Goal: Task Accomplishment & Management: Complete application form

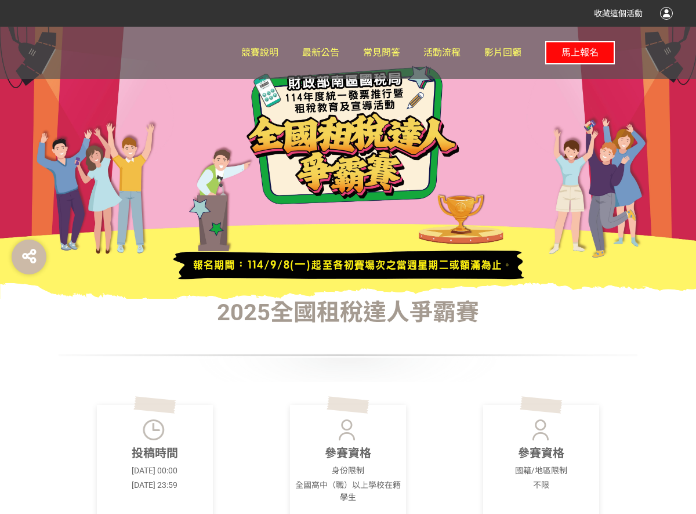
click at [585, 49] on span "馬上報名" at bounding box center [580, 52] width 37 height 11
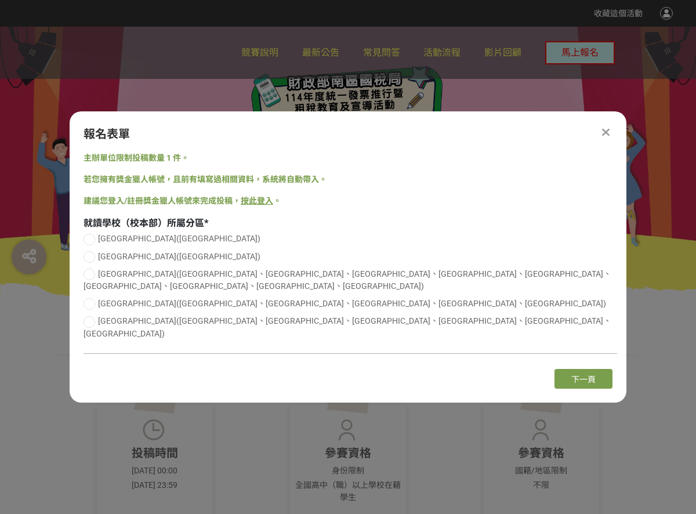
click at [91, 245] on div at bounding box center [90, 240] width 12 height 12
radio input "true"
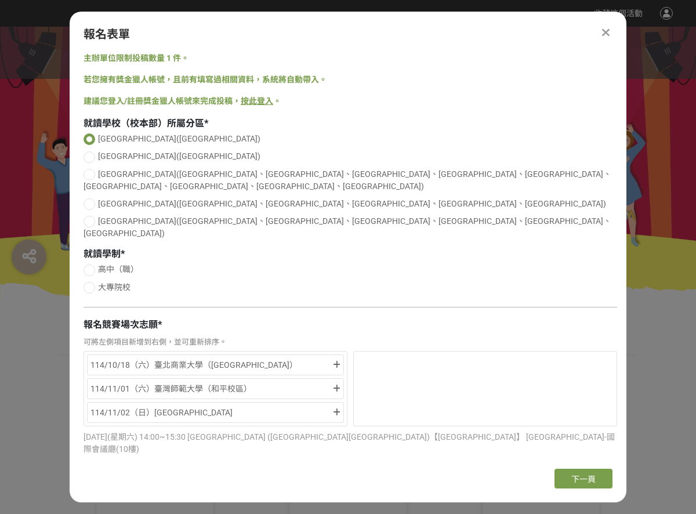
click at [92, 282] on div at bounding box center [90, 288] width 12 height 12
radio input "true"
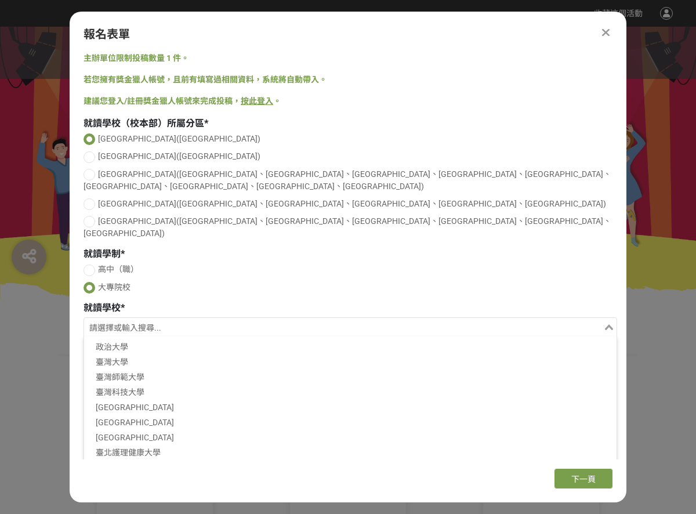
click at [116, 320] on input "Search for option" at bounding box center [343, 328] width 517 height 16
click at [132, 460] on li "臺北商業大學" at bounding box center [350, 467] width 533 height 15
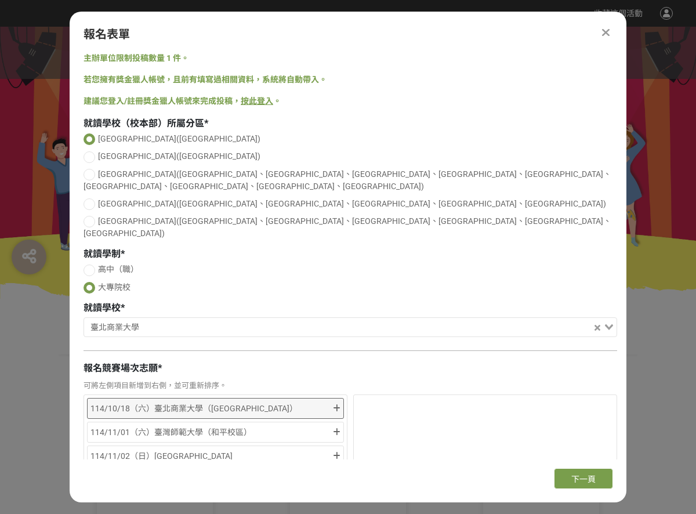
click at [334, 404] on icon at bounding box center [337, 408] width 8 height 8
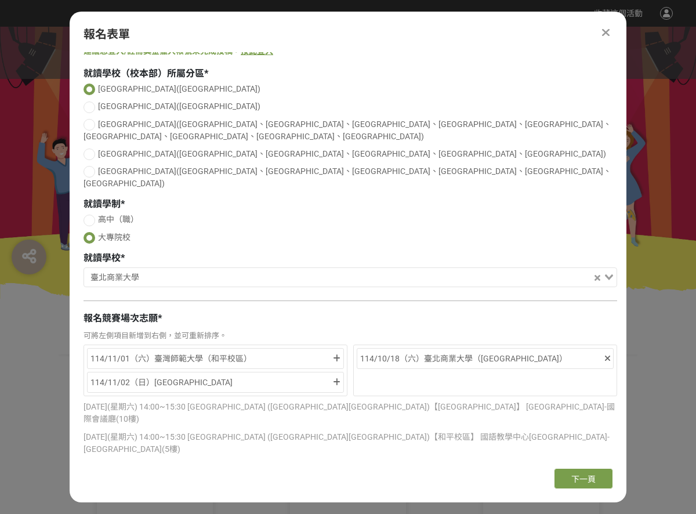
scroll to position [123, 0]
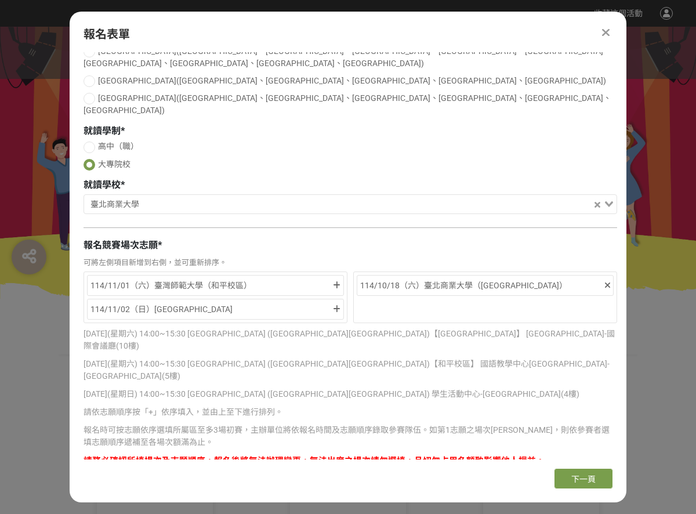
click at [558, 257] on div "可將左側項目新增到右側，並可重新排序。" at bounding box center [351, 263] width 534 height 12
click at [335, 281] on icon at bounding box center [337, 285] width 8 height 8
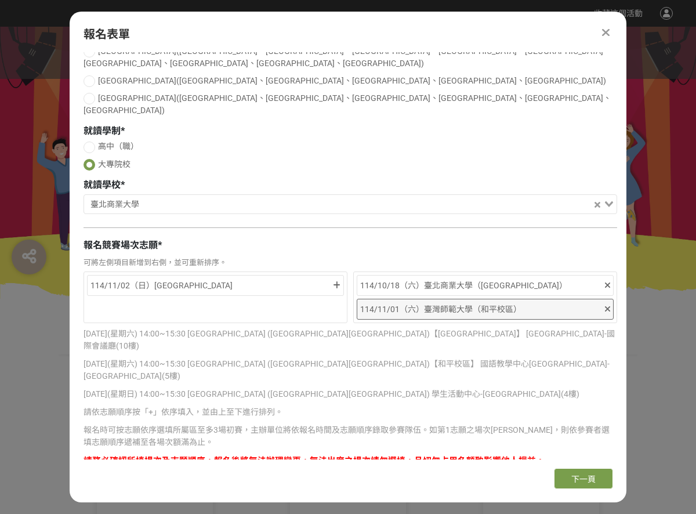
click at [606, 305] on icon at bounding box center [607, 309] width 5 height 8
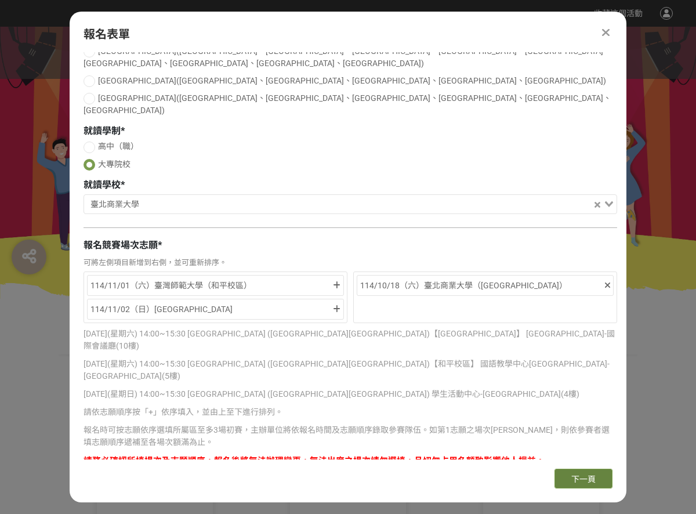
click at [597, 482] on button "下一頁" at bounding box center [584, 479] width 58 height 20
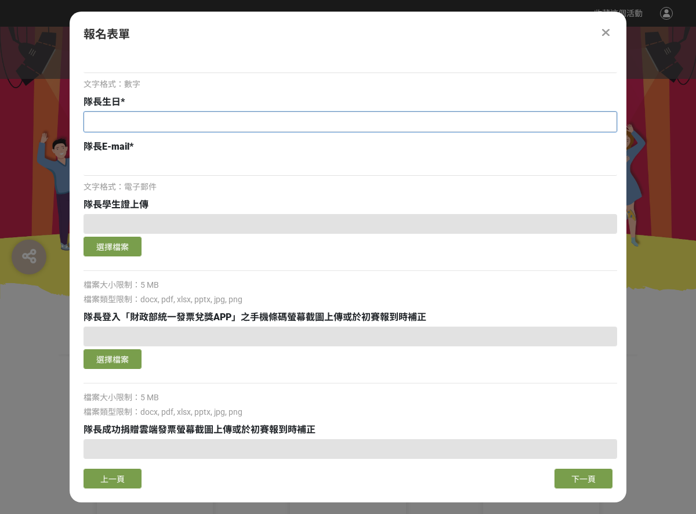
click at [126, 124] on input "text" at bounding box center [350, 122] width 533 height 20
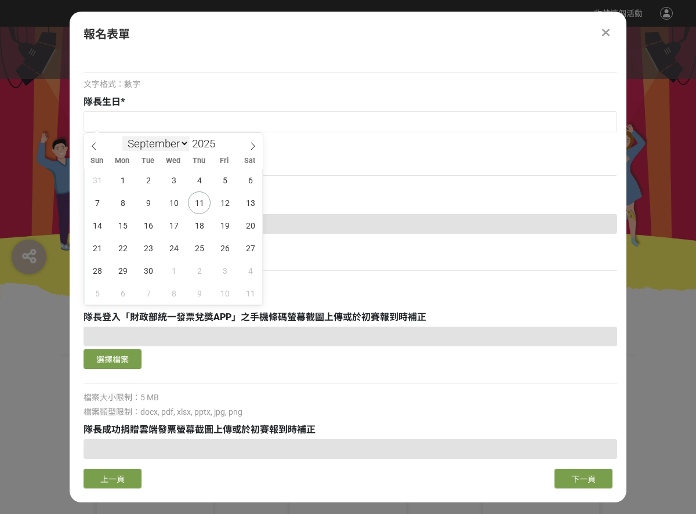
click at [165, 140] on select "January February March April May June July August September October November De…" at bounding box center [155, 143] width 67 height 15
select select "9"
click at [122, 136] on select "January February March April May June July August September October November De…" at bounding box center [155, 143] width 67 height 15
click at [205, 144] on input "2025" at bounding box center [206, 143] width 35 height 13
click at [220, 145] on span at bounding box center [220, 147] width 8 height 7
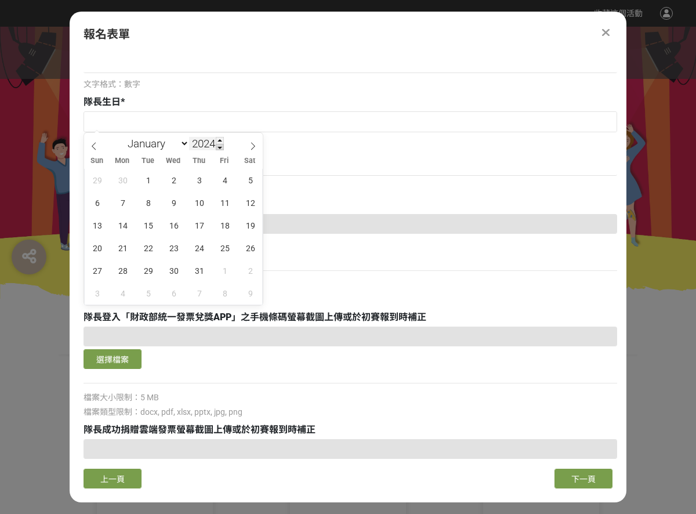
click at [220, 145] on span at bounding box center [220, 147] width 8 height 7
click at [198, 141] on input "2023" at bounding box center [206, 143] width 35 height 13
type input "2006"
click at [248, 254] on span "28" at bounding box center [250, 248] width 23 height 23
type input "[DATE]"
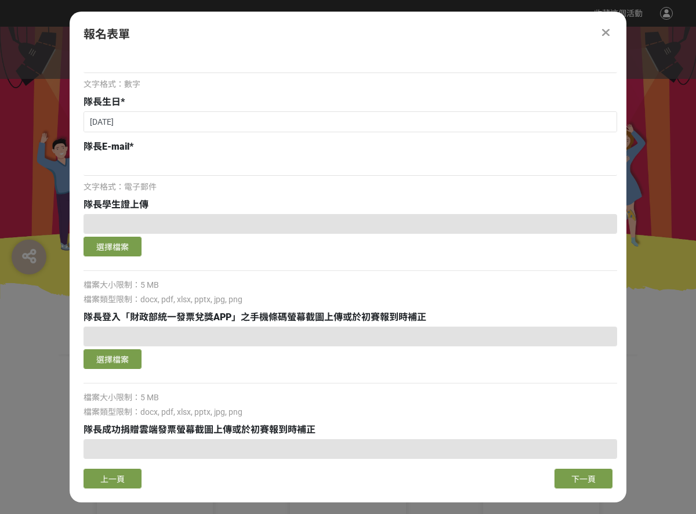
click at [193, 227] on div at bounding box center [351, 224] width 534 height 20
click at [139, 166] on input at bounding box center [351, 166] width 534 height 20
click at [204, 162] on input "11441104@" at bounding box center [351, 166] width 534 height 20
paste input "[EMAIL_ADDRESS][DOMAIN_NAME]"
click at [181, 167] on input "11441104@[EMAIL_ADDRESS][DOMAIN_NAME]" at bounding box center [351, 166] width 534 height 20
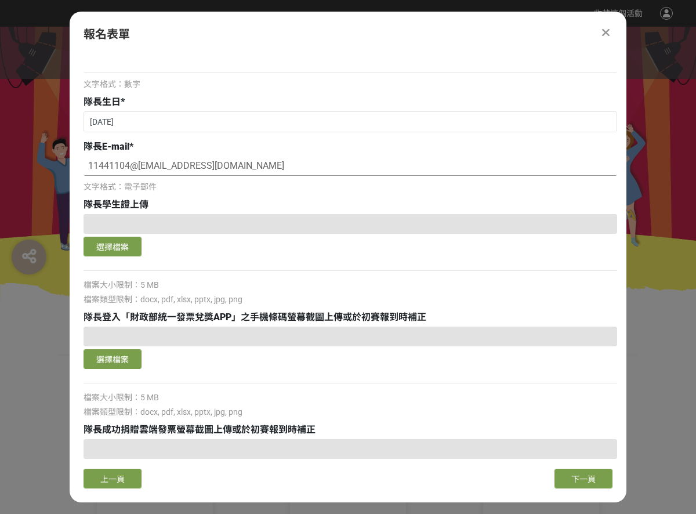
drag, startPoint x: 189, startPoint y: 167, endPoint x: 139, endPoint y: 168, distance: 49.9
click at [139, 168] on input "11441104@[EMAIL_ADDRESS][DOMAIN_NAME]" at bounding box center [351, 166] width 534 height 20
type input "[EMAIL_ADDRESS][DOMAIN_NAME]"
click at [97, 244] on button "選擇檔案" at bounding box center [113, 247] width 58 height 20
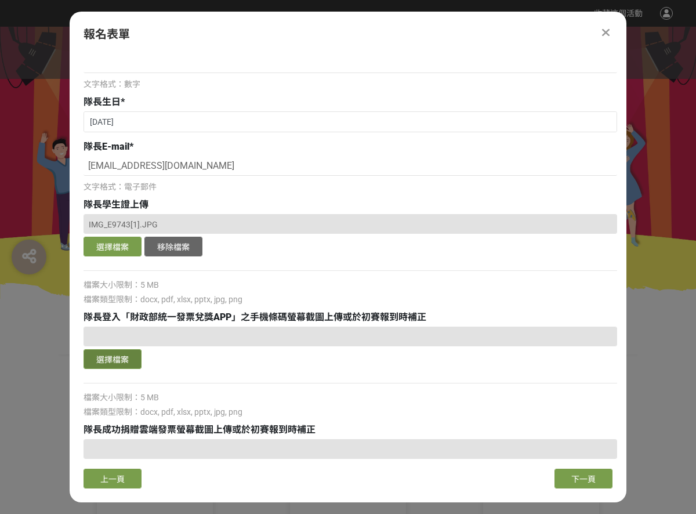
click at [124, 361] on button "選擇檔案" at bounding box center [113, 359] width 58 height 20
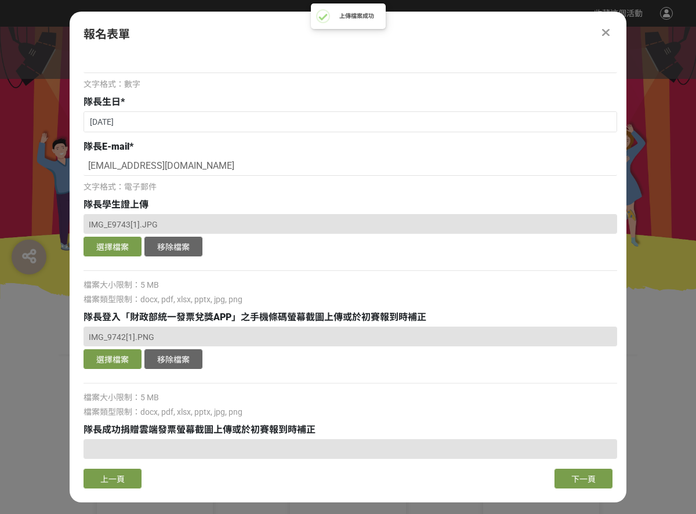
scroll to position [297, 0]
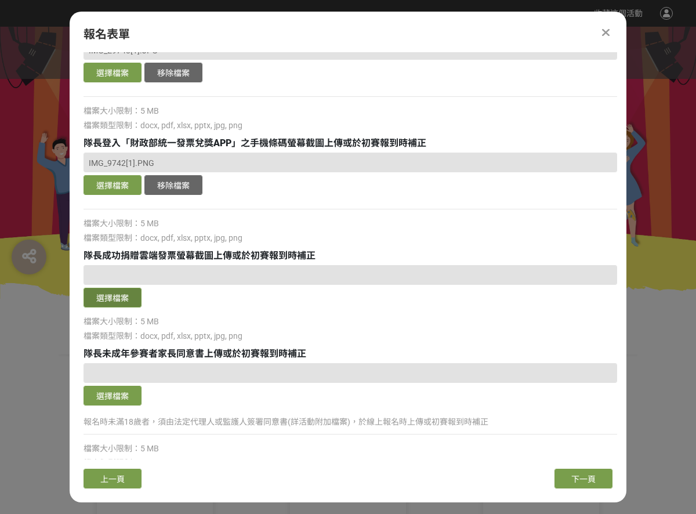
click at [126, 293] on button "選擇檔案" at bounding box center [113, 298] width 58 height 20
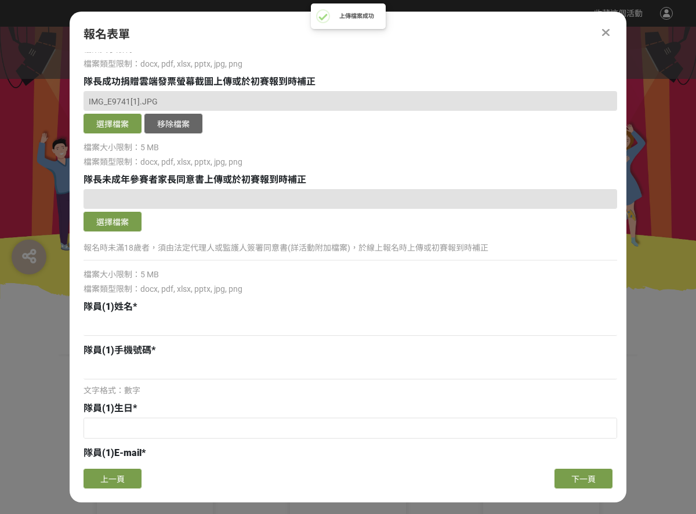
scroll to position [645, 0]
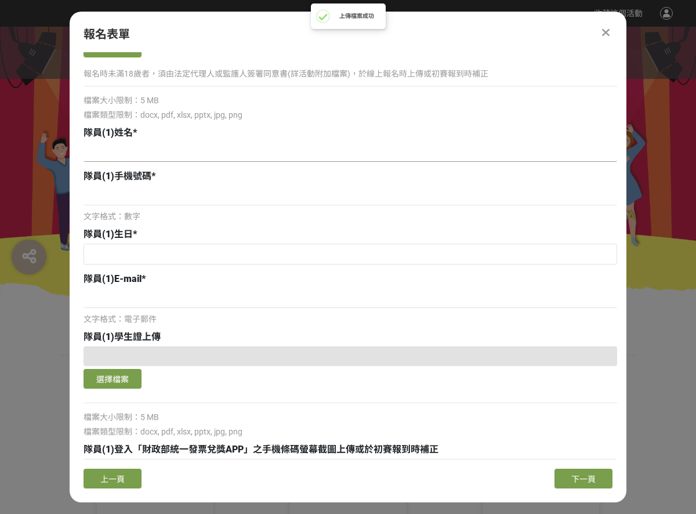
click at [147, 157] on input at bounding box center [351, 152] width 534 height 20
type input "z"
click at [208, 156] on input at bounding box center [351, 152] width 534 height 20
type input "[PERSON_NAME]"
click at [157, 200] on input at bounding box center [351, 196] width 534 height 20
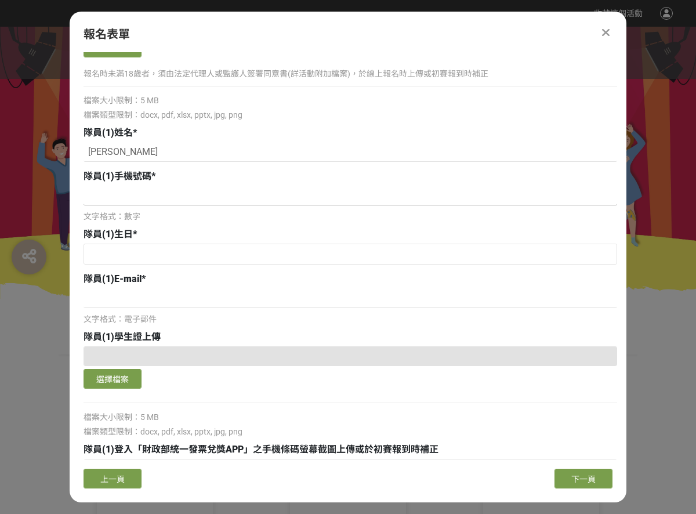
paste input "[PHONE_NUMBER]"
click at [114, 194] on input "[PHONE_NUMBER]" at bounding box center [351, 196] width 534 height 20
click at [128, 195] on input "0902195-163" at bounding box center [351, 196] width 534 height 20
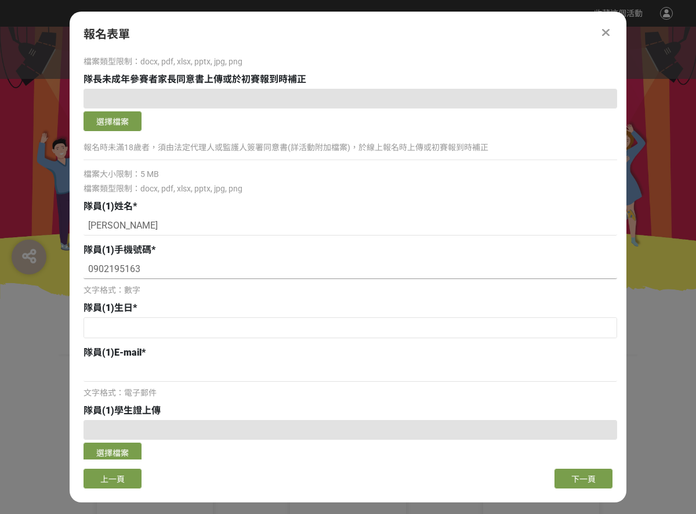
scroll to position [0, 0]
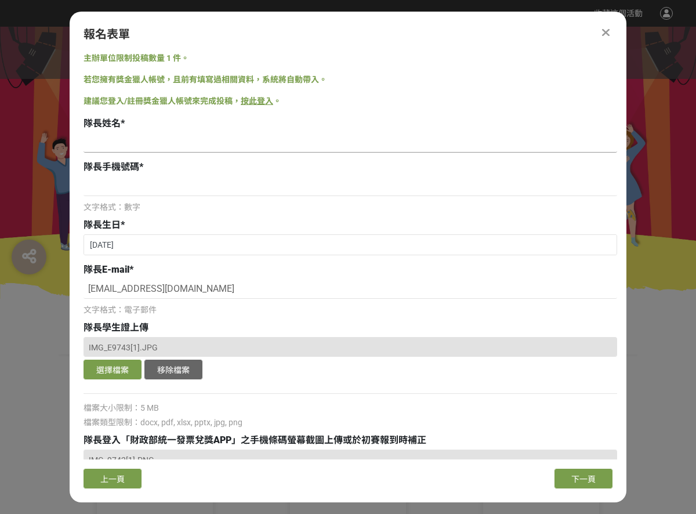
type input "0902195163"
click at [143, 145] on input at bounding box center [351, 143] width 534 height 20
type input "[PERSON_NAME]"
type input "0906771028"
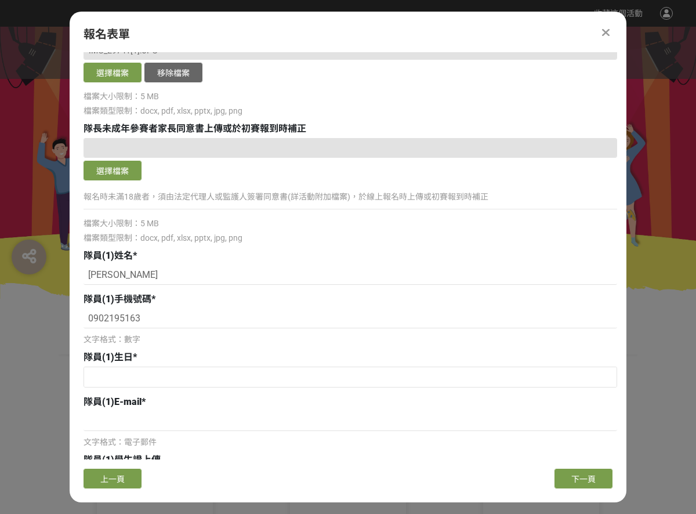
scroll to position [696, 0]
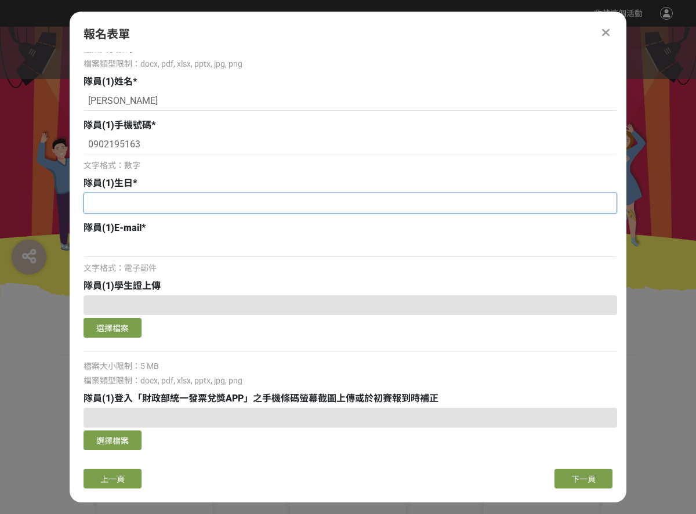
click at [174, 206] on input "text" at bounding box center [350, 203] width 533 height 20
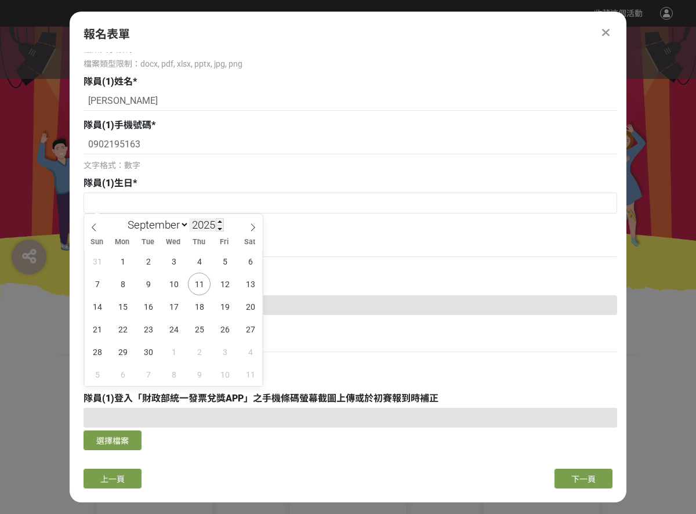
click at [208, 225] on input "2025" at bounding box center [206, 224] width 35 height 13
type input "2007"
click at [173, 225] on select "January February March April May June July August September October November De…" at bounding box center [155, 225] width 67 height 15
click at [122, 218] on select "January February March April May June July August September October November De…" at bounding box center [155, 225] width 67 height 15
click at [156, 220] on select "January February March April May June July August September October November De…" at bounding box center [155, 225] width 67 height 15
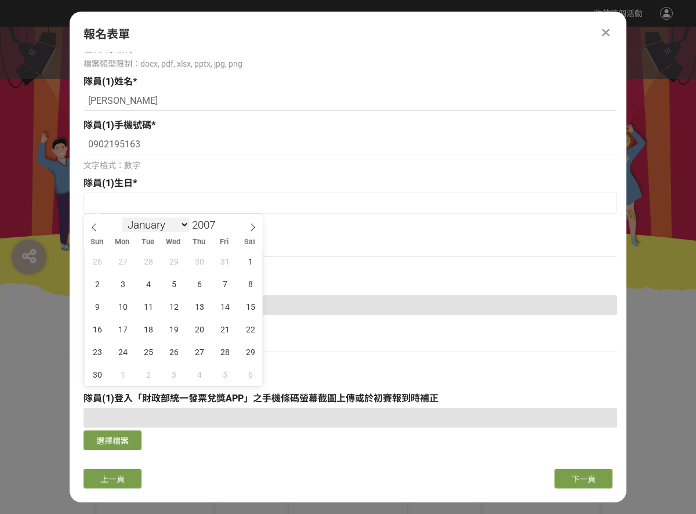
select select "7"
click at [122, 218] on select "January February March April May June July August September October November De…" at bounding box center [155, 225] width 67 height 15
click at [252, 305] on span "18" at bounding box center [250, 306] width 23 height 23
type input "[DATE]"
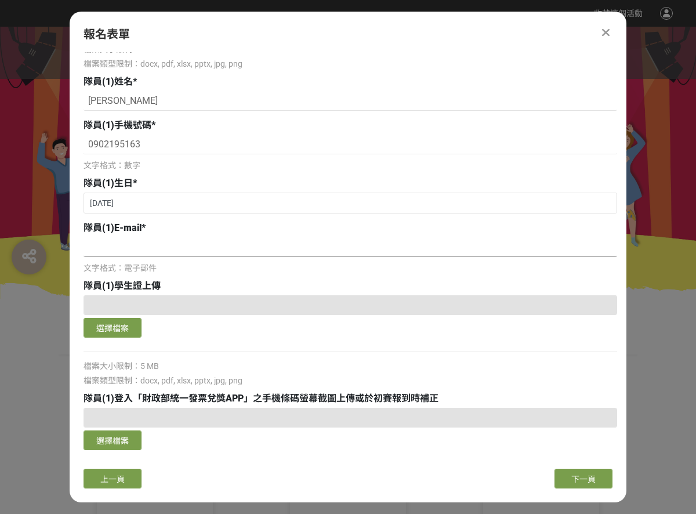
click at [145, 255] on input at bounding box center [351, 247] width 534 height 20
drag, startPoint x: 189, startPoint y: 163, endPoint x: 214, endPoint y: 172, distance: 25.9
click at [189, 163] on div "文字格式：數字" at bounding box center [351, 166] width 534 height 12
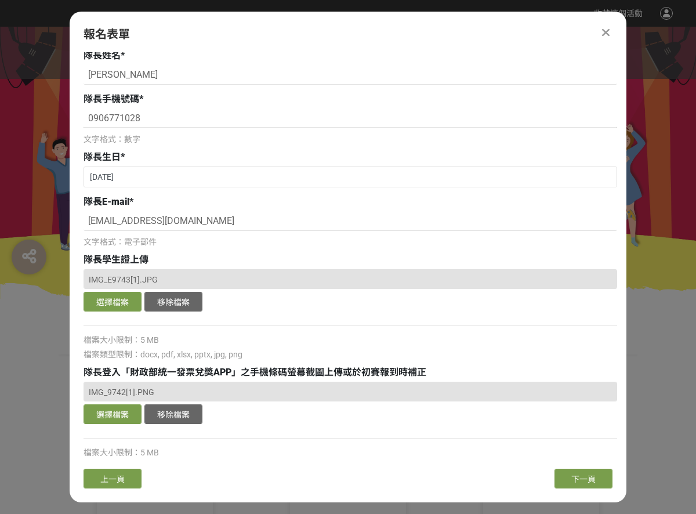
scroll to position [0, 0]
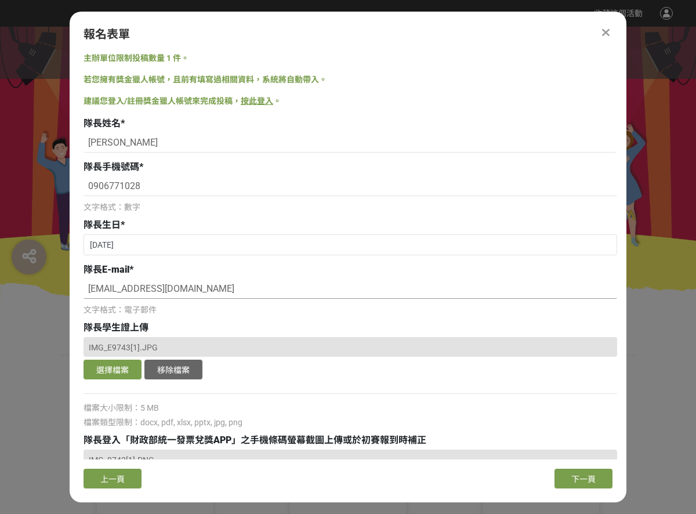
drag, startPoint x: 201, startPoint y: 283, endPoint x: 130, endPoint y: 288, distance: 71.6
click at [130, 288] on input "[EMAIL_ADDRESS][DOMAIN_NAME]" at bounding box center [351, 289] width 534 height 20
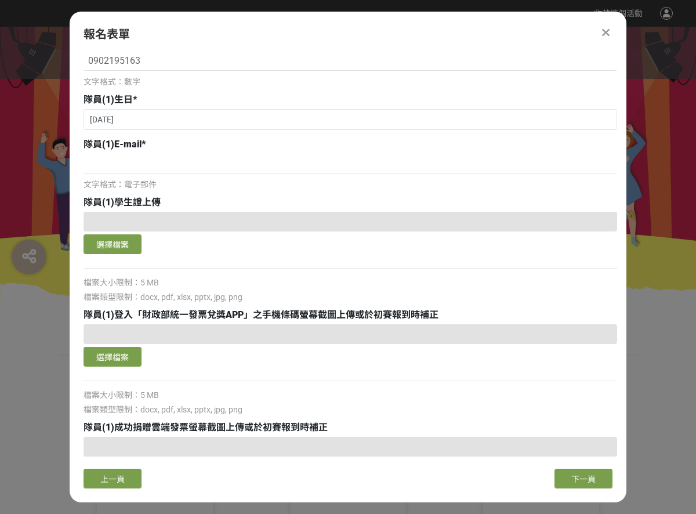
scroll to position [696, 0]
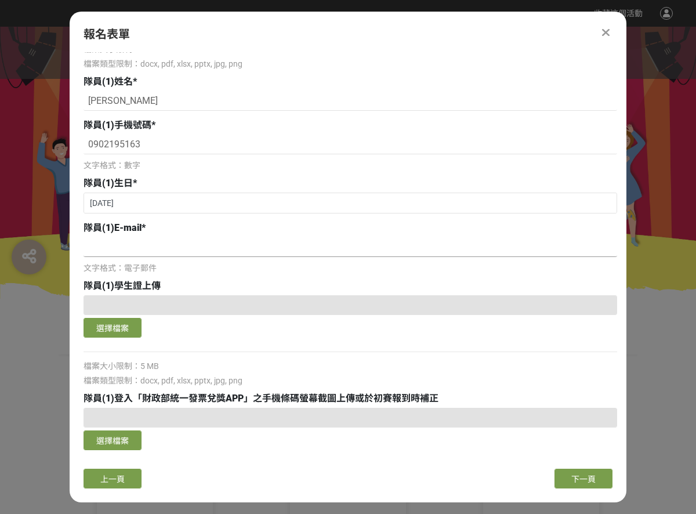
click at [157, 256] on input at bounding box center [351, 247] width 534 height 20
paste input "[EMAIL_ADDRESS][DOMAIN_NAME]"
type input "[EMAIL_ADDRESS][DOMAIN_NAME]"
click at [118, 327] on button "選擇檔案" at bounding box center [113, 328] width 58 height 20
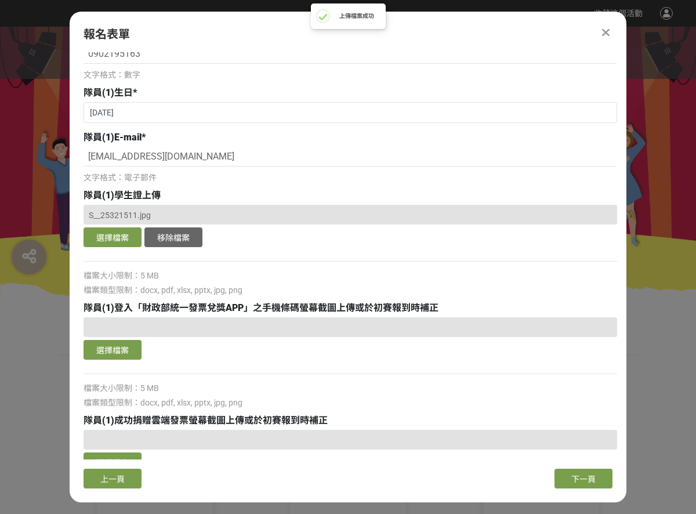
scroll to position [870, 0]
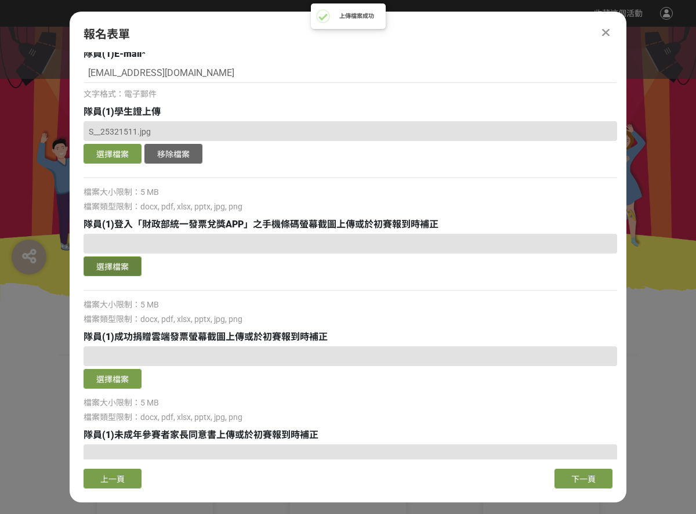
click at [117, 267] on button "選擇檔案" at bounding box center [113, 266] width 58 height 20
click at [126, 376] on button "選擇檔案" at bounding box center [113, 379] width 58 height 20
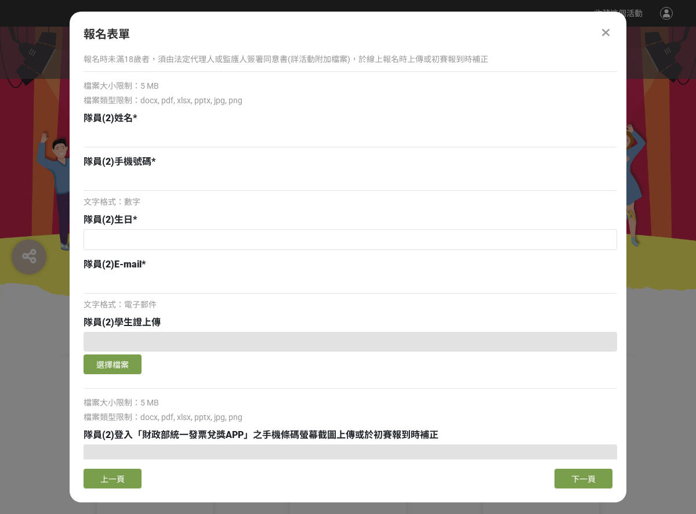
scroll to position [1218, 0]
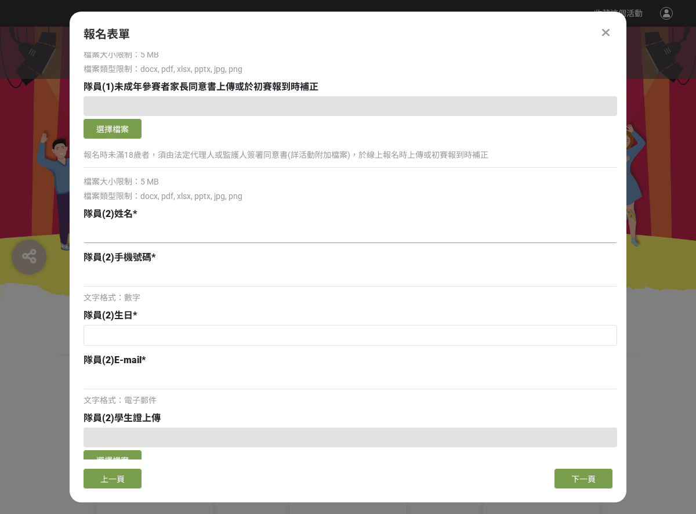
click at [157, 234] on input at bounding box center [351, 233] width 534 height 20
click at [127, 234] on input at bounding box center [351, 233] width 534 height 20
paste input "[PERSON_NAME]"
type input "[PERSON_NAME]"
click at [132, 279] on input at bounding box center [351, 277] width 534 height 20
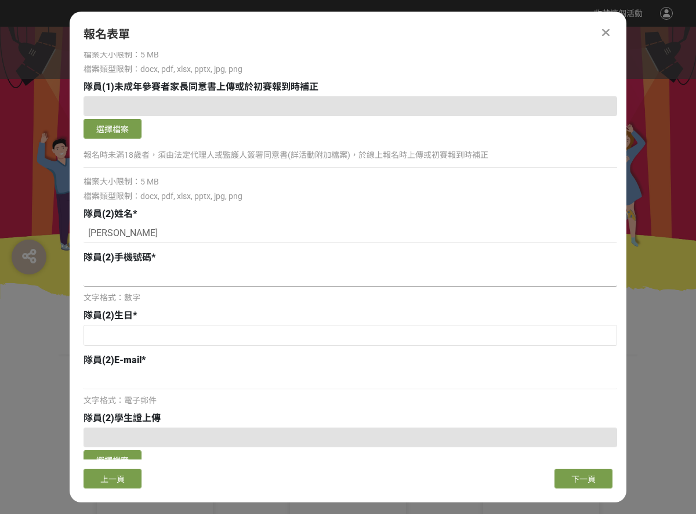
paste input "0972983399"
type input "0972983399"
click at [130, 330] on input "text" at bounding box center [350, 336] width 533 height 20
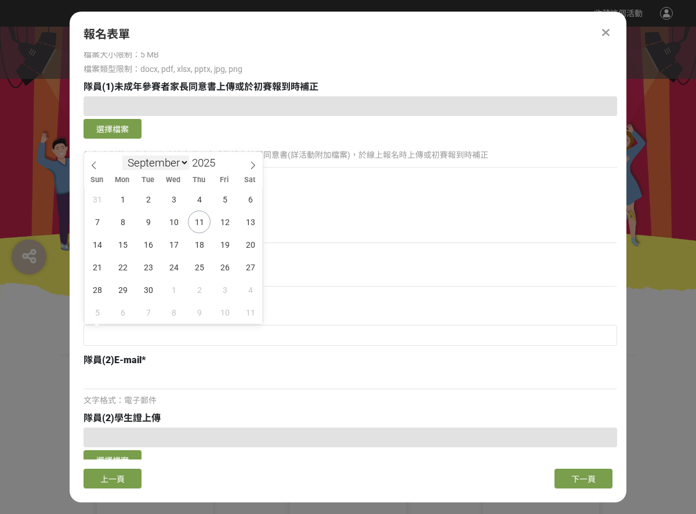
click at [173, 161] on select "January February March April May June July August September October November De…" at bounding box center [155, 163] width 67 height 15
select select "6"
click at [122, 156] on select "January February March April May June July August September October November De…" at bounding box center [155, 163] width 67 height 15
click at [211, 162] on input "2025" at bounding box center [206, 162] width 35 height 13
type input "2007"
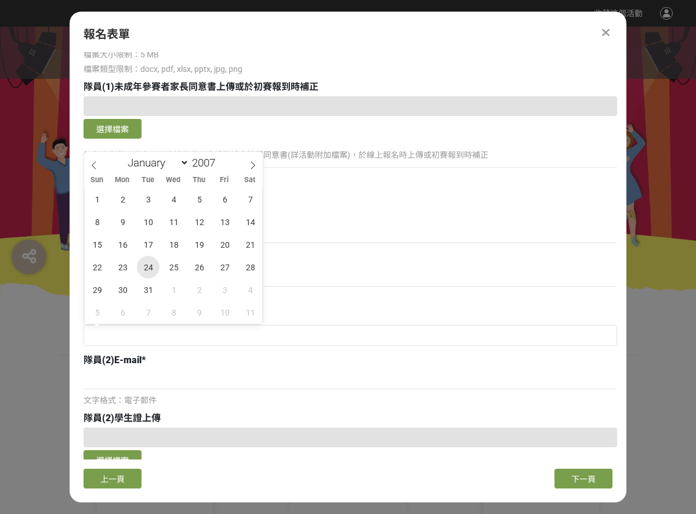
click at [155, 265] on span "24" at bounding box center [148, 267] width 23 height 23
type input "[DATE]"
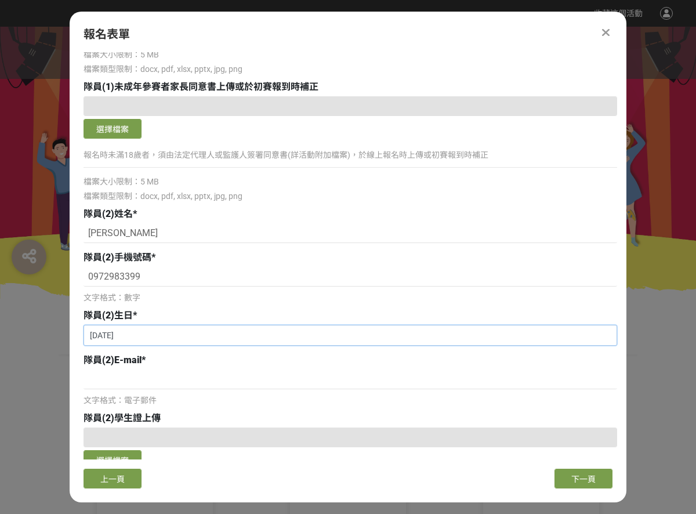
scroll to position [1393, 0]
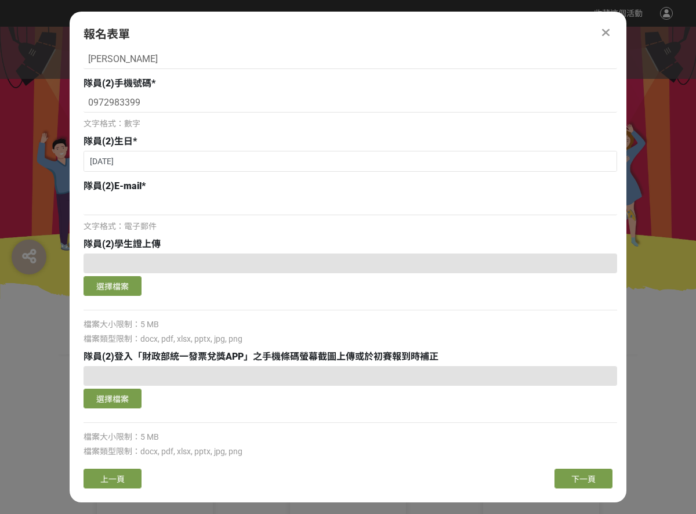
click at [0, 0] on div "Sun Mon Tue Wed Thu Fri Sat 1 2 3 4 5 6 7 8 9 10 11 12 13 14 15 16 17 18 19 20 …" at bounding box center [0, 0] width 0 height 0
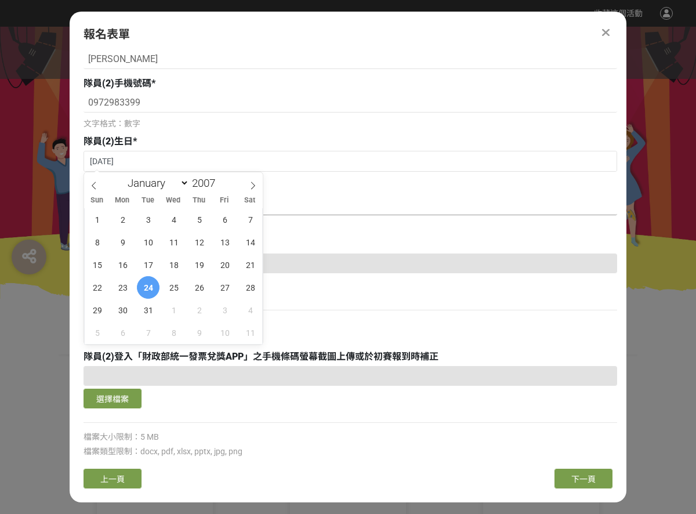
click at [312, 214] on input at bounding box center [351, 206] width 534 height 20
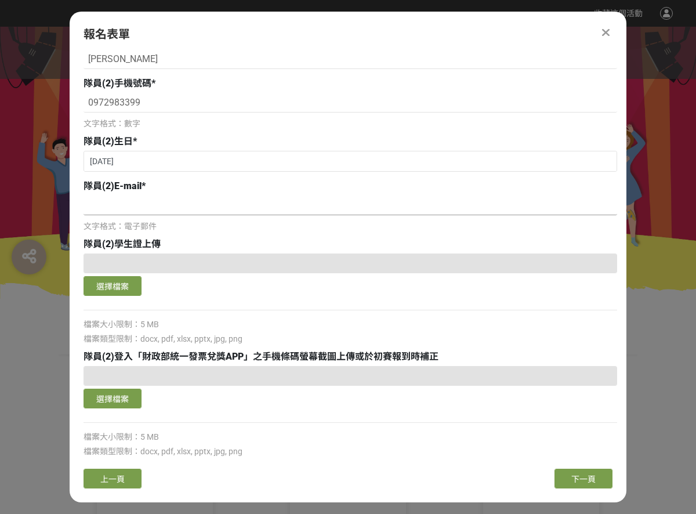
paste input "[EMAIL_ADDRESS][DOMAIN_NAME]"
type input "[EMAIL_ADDRESS][DOMAIN_NAME]"
click at [113, 288] on button "選擇檔案" at bounding box center [113, 286] width 58 height 20
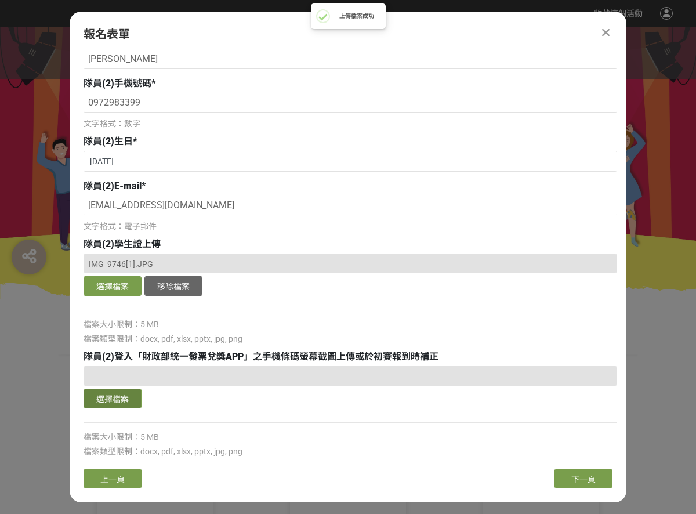
click at [131, 399] on button "選擇檔案" at bounding box center [113, 399] width 58 height 20
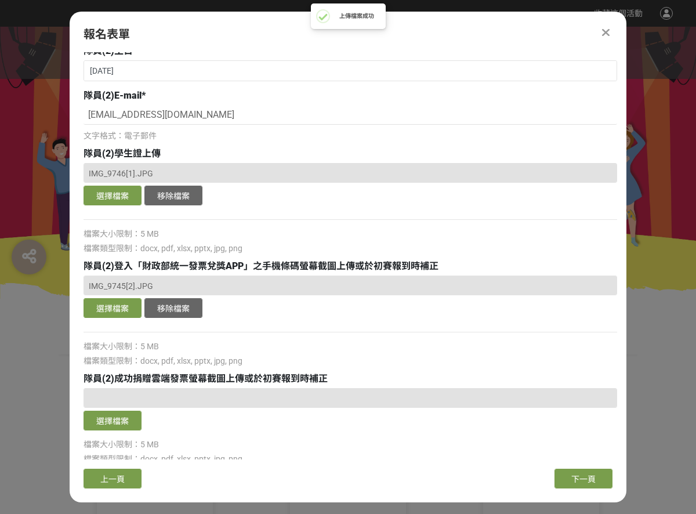
scroll to position [1567, 0]
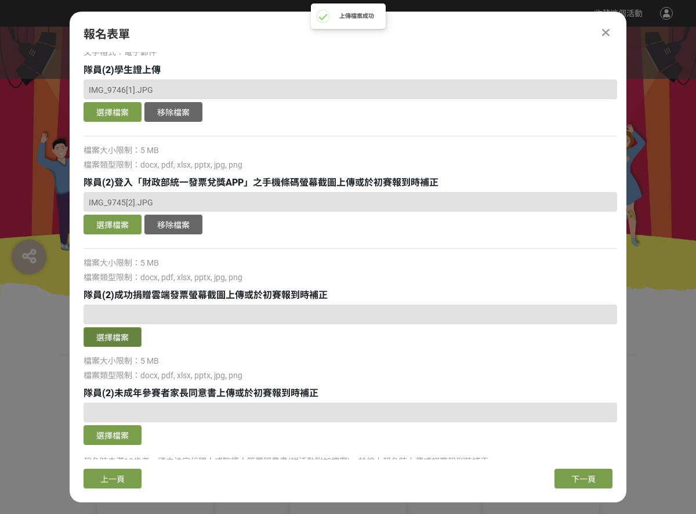
click at [128, 330] on button "選擇檔案" at bounding box center [113, 337] width 58 height 20
click at [120, 232] on button "選擇檔案" at bounding box center [113, 225] width 58 height 20
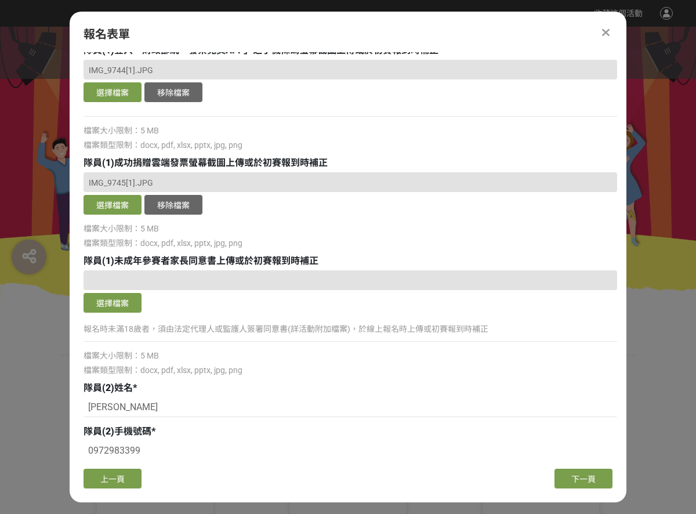
scroll to position [870, 0]
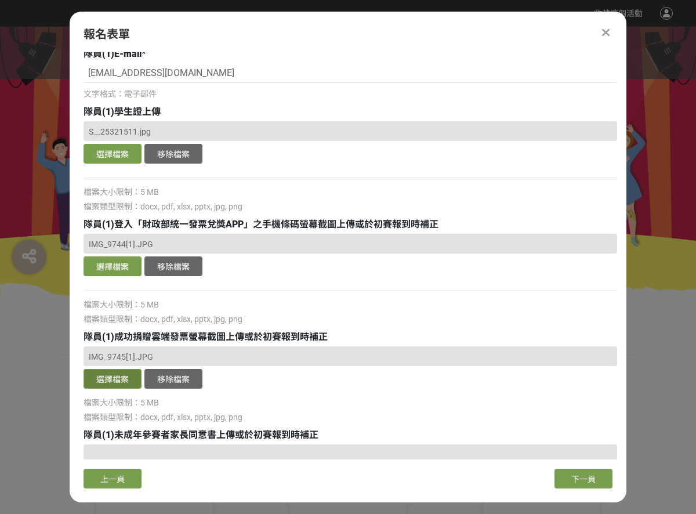
click at [124, 380] on button "選擇檔案" at bounding box center [113, 379] width 58 height 20
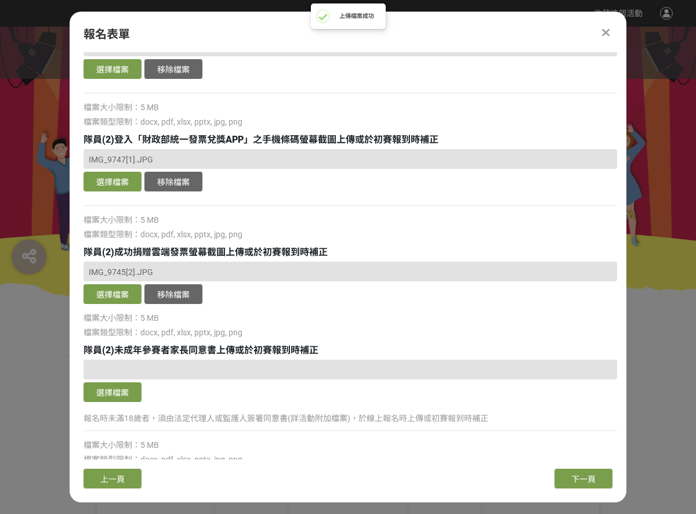
scroll to position [1616, 0]
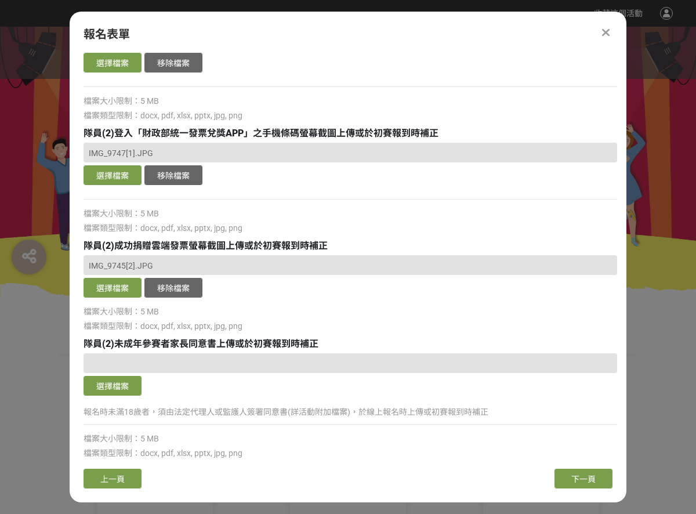
click at [569, 480] on button "下一頁" at bounding box center [584, 479] width 58 height 20
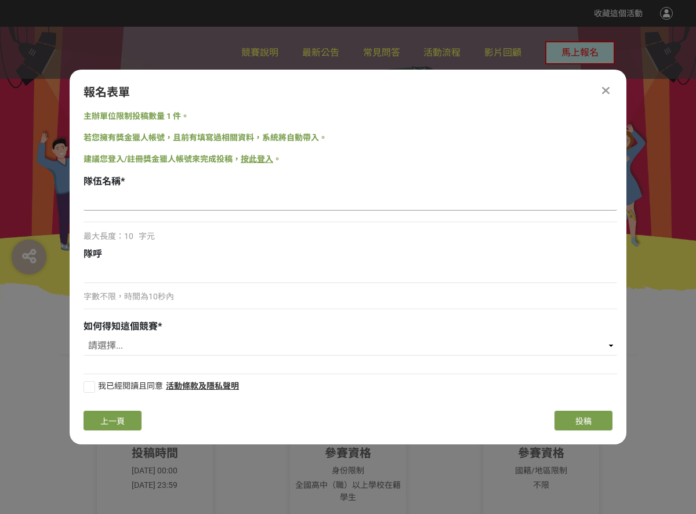
click at [158, 209] on input at bounding box center [351, 201] width 534 height 20
click at [165, 343] on select "請選擇... 國稅局推薦 校園講座 / 老師系上推薦 Facebook / Instagram 獎金獵人網站 活動海報 其他" at bounding box center [351, 346] width 534 height 20
select select "校園講座 / 老師系上推薦"
click at [84, 336] on select "請選擇... 國稅局推薦 校園講座 / 老師系上推薦 Facebook / Instagram 獎金獵人網站 活動海報 其他" at bounding box center [351, 346] width 534 height 20
click at [144, 285] on div "字數不限，時間為10秒內" at bounding box center [351, 289] width 534 height 52
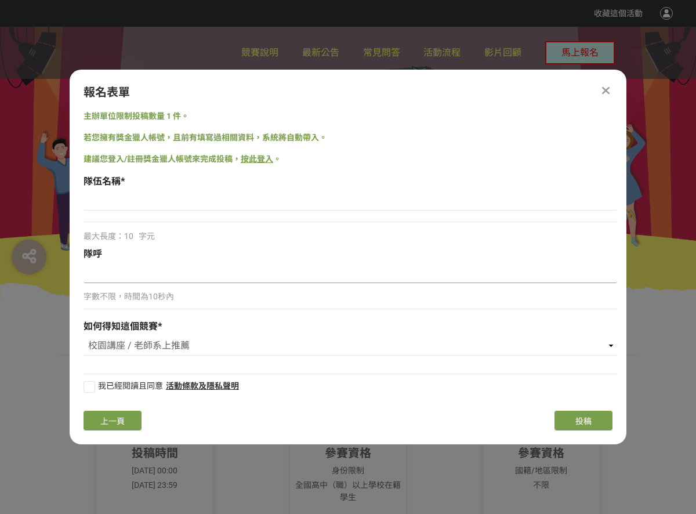
click at [153, 279] on input at bounding box center [351, 273] width 534 height 20
click at [151, 193] on input at bounding box center [351, 201] width 534 height 20
type input "K"
type input "ㄟ"
type input "K"
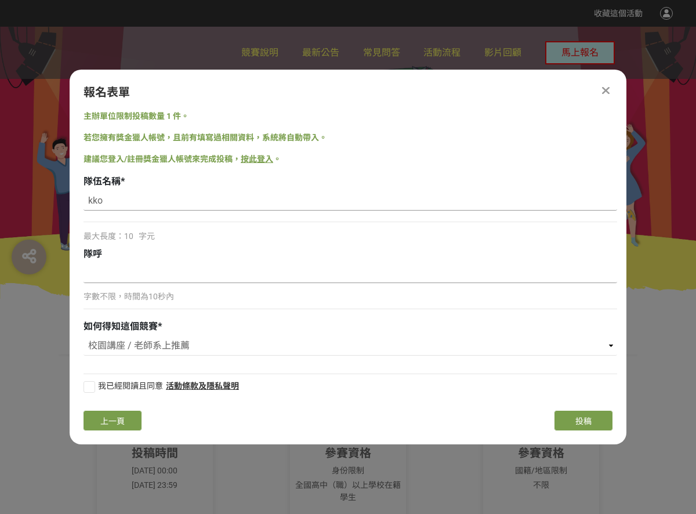
type input "kko"
click at [128, 273] on input at bounding box center [351, 273] width 534 height 20
drag, startPoint x: 84, startPoint y: 252, endPoint x: 102, endPoint y: 252, distance: 17.4
click at [102, 252] on span "隊呼" at bounding box center [93, 253] width 19 height 11
click at [101, 276] on input at bounding box center [351, 273] width 534 height 20
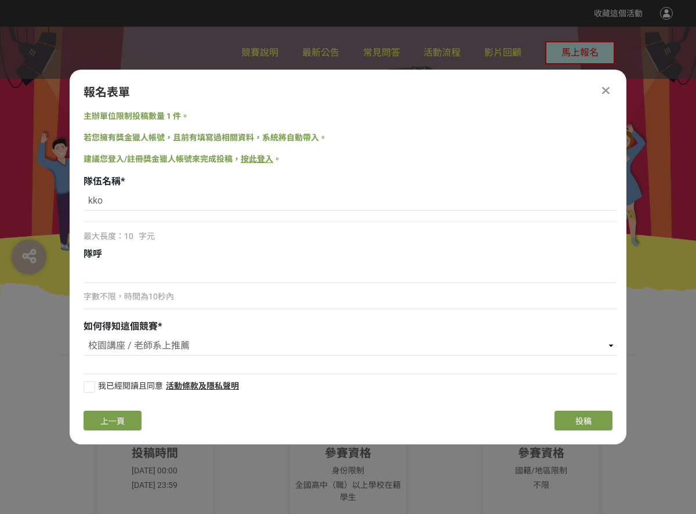
click at [82, 251] on div "主辦單位限制投稿數量 1 件。 若您擁有獎金獵人帳號，且前有填寫過相關資料，系統將自動帶入。 建議您登入/註冊獎金獵人帳號來完成投稿， 按此登入 。 隊伍名稱…" at bounding box center [348, 255] width 557 height 291
click at [94, 389] on div at bounding box center [90, 387] width 12 height 12
checkbox input "true"
click at [579, 418] on span "投稿" at bounding box center [584, 421] width 16 height 9
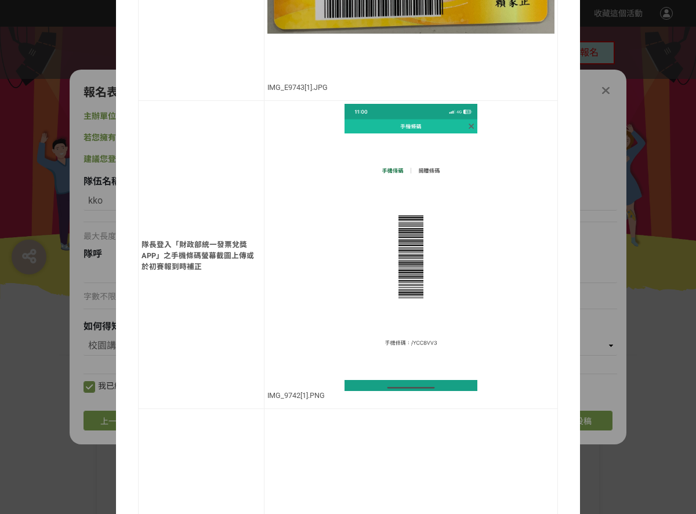
scroll to position [696, 0]
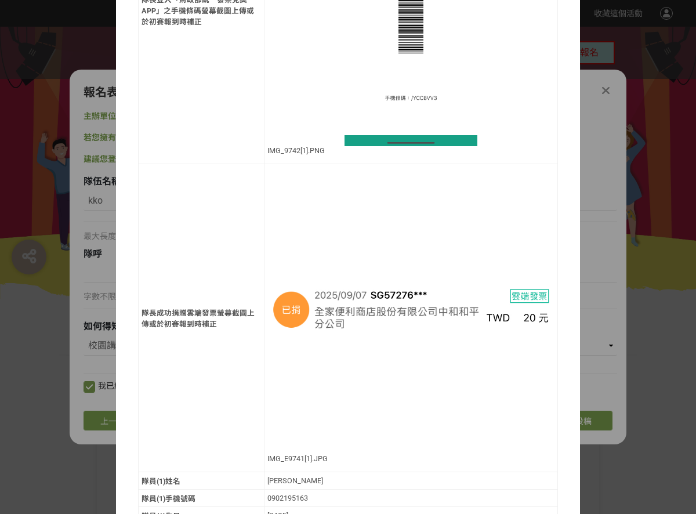
click at [430, 228] on img at bounding box center [410, 310] width 287 height 287
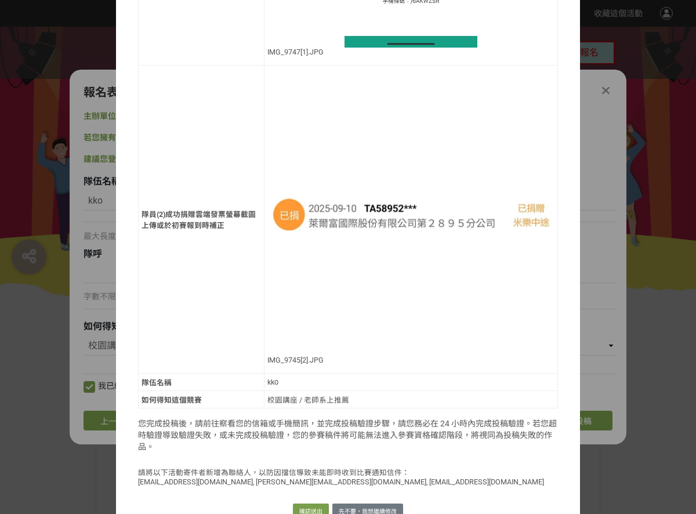
scroll to position [2800, 0]
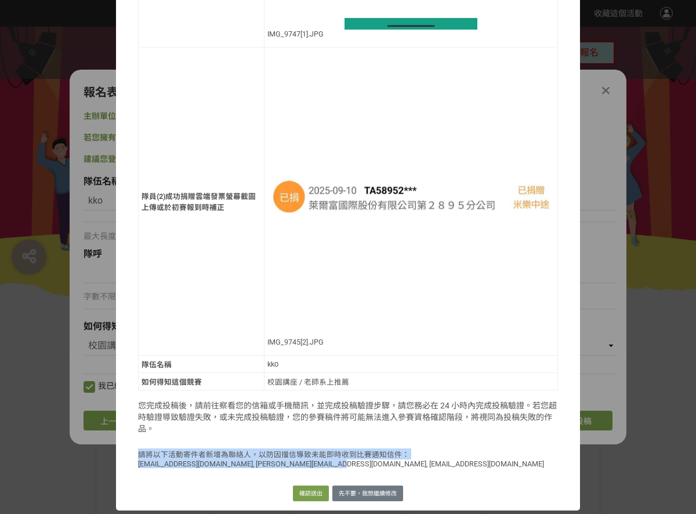
drag, startPoint x: 133, startPoint y: 454, endPoint x: 331, endPoint y: 464, distance: 197.5
click at [331, 464] on p "請將以下活動寄件者新增為聯絡人，以防因擋信導致未能即時收到比賽通知信件： [EMAIL_ADDRESS][DOMAIN_NAME], [PERSON_NAME…" at bounding box center [348, 459] width 420 height 20
click at [432, 457] on p "請將以下活動寄件者新增為聯絡人，以防因擋信導致未能即時收到比賽通知信件： [EMAIL_ADDRESS][DOMAIN_NAME], [PERSON_NAME…" at bounding box center [348, 459] width 420 height 20
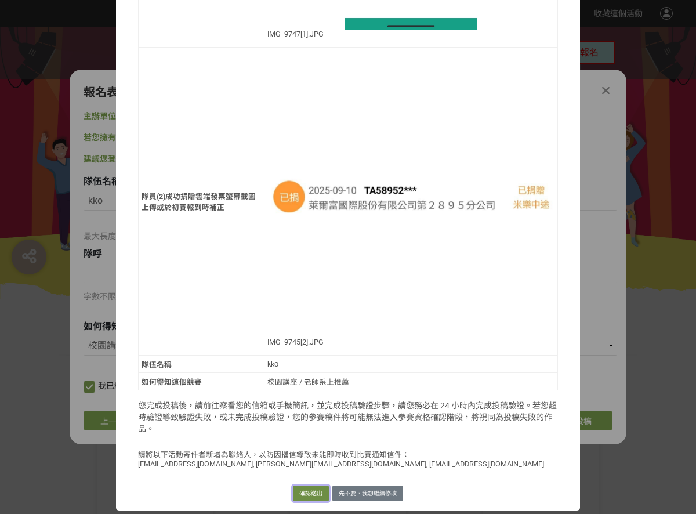
click at [309, 495] on button "確認送出" at bounding box center [311, 494] width 36 height 16
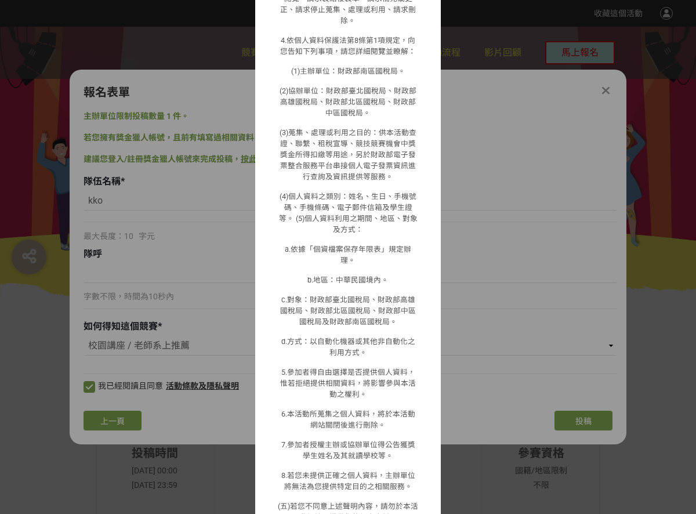
scroll to position [811, 0]
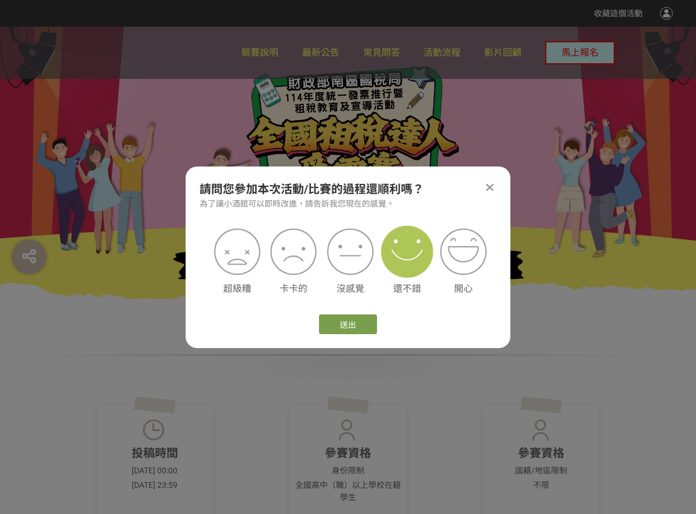
click at [408, 260] on img at bounding box center [407, 252] width 52 height 52
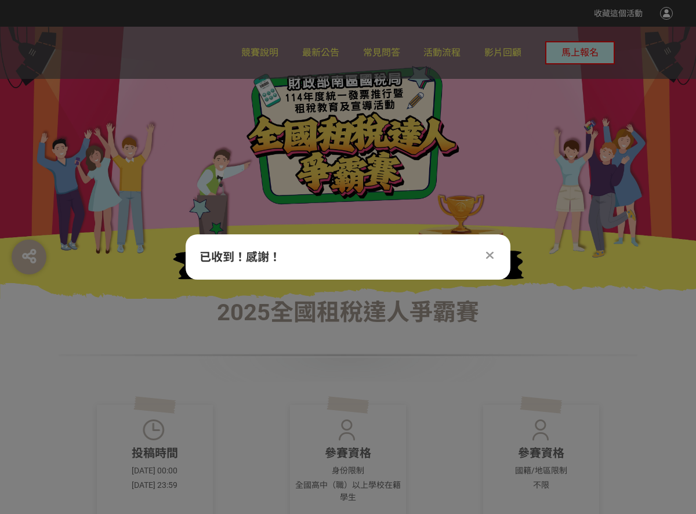
click at [491, 258] on icon at bounding box center [490, 256] width 8 height 12
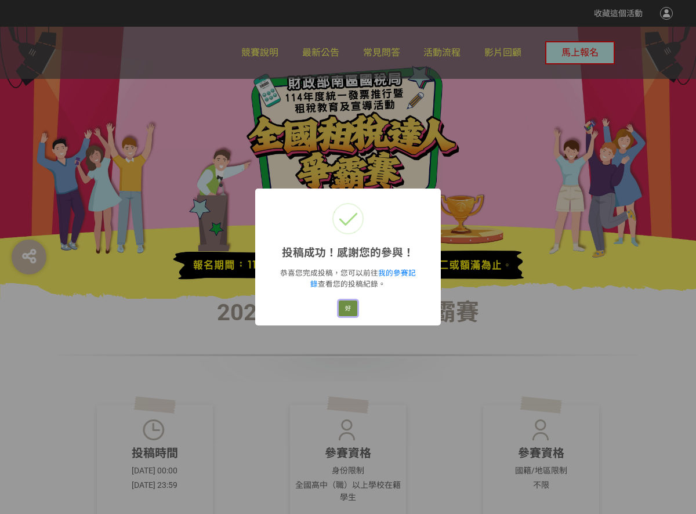
click at [349, 313] on button "好" at bounding box center [348, 309] width 19 height 16
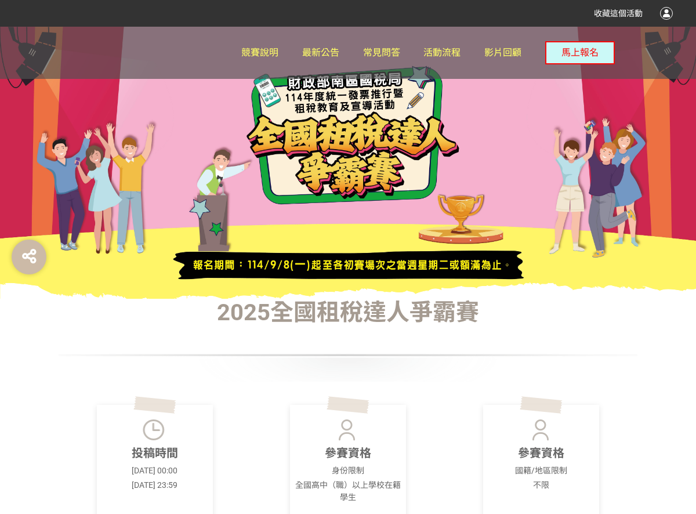
click at [667, 10] on div at bounding box center [666, 13] width 13 height 13
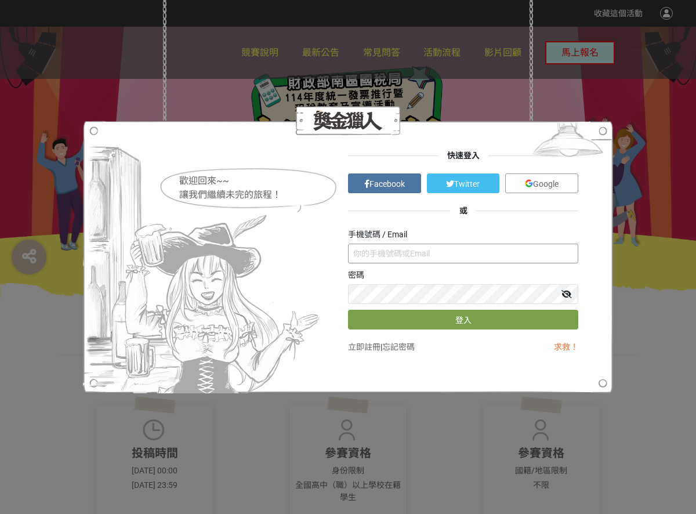
click at [460, 246] on input "text" at bounding box center [463, 254] width 230 height 20
type input "0"
type input "11441104"
click at [368, 350] on link "立即註冊" at bounding box center [364, 346] width 32 height 9
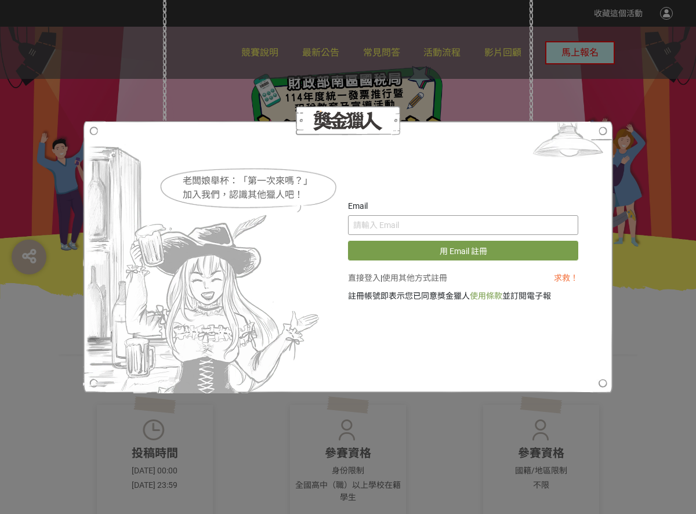
click at [399, 227] on input "text" at bounding box center [463, 225] width 230 height 20
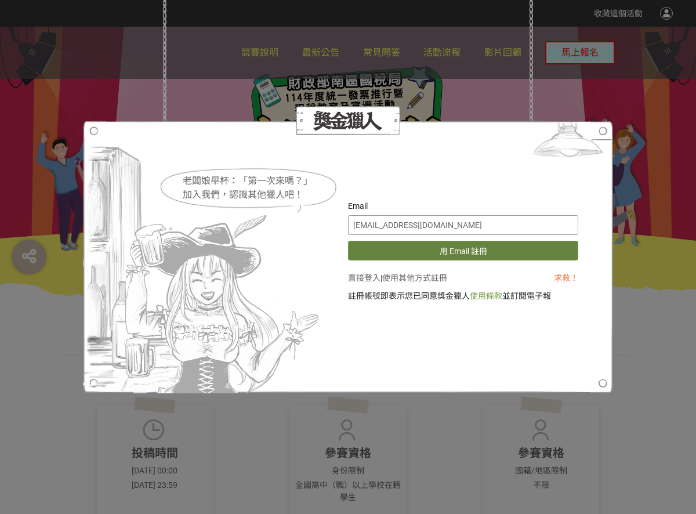
type input "[EMAIL_ADDRESS][DOMAIN_NAME]"
click at [505, 246] on button "用 Email 註冊" at bounding box center [463, 251] width 230 height 20
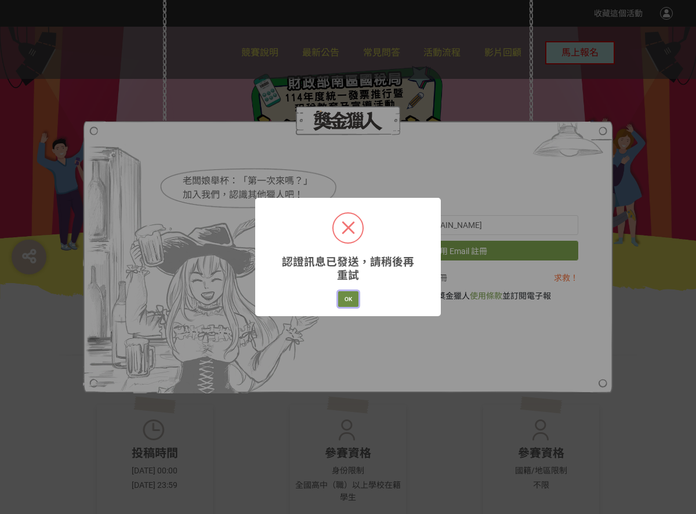
click at [348, 299] on button "OK" at bounding box center [348, 299] width 20 height 16
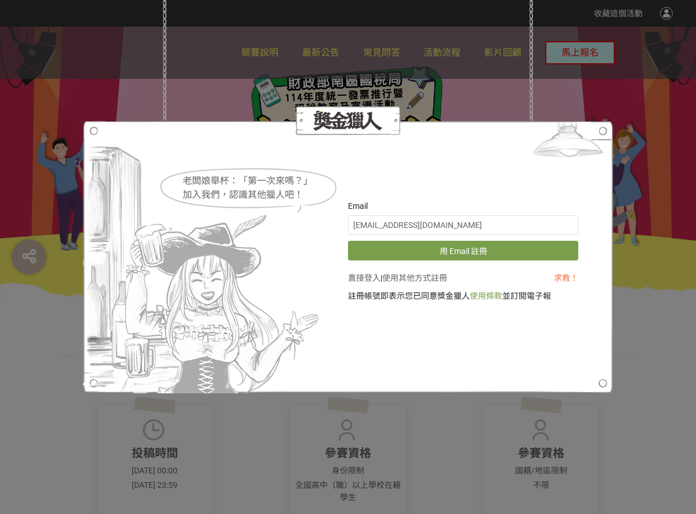
click at [483, 94] on div "老闆娘舉杯：「第一次來嗎？」 加入我們，認識其他獵人吧！ Email [EMAIL_ADDRESS][DOMAIN_NAME] 用 Email 註冊 直接登入…" at bounding box center [348, 257] width 696 height 514
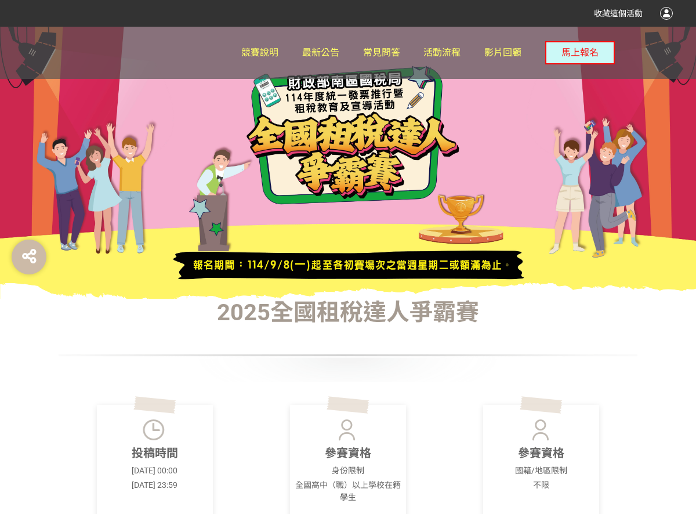
click at [668, 12] on div at bounding box center [666, 13] width 13 height 13
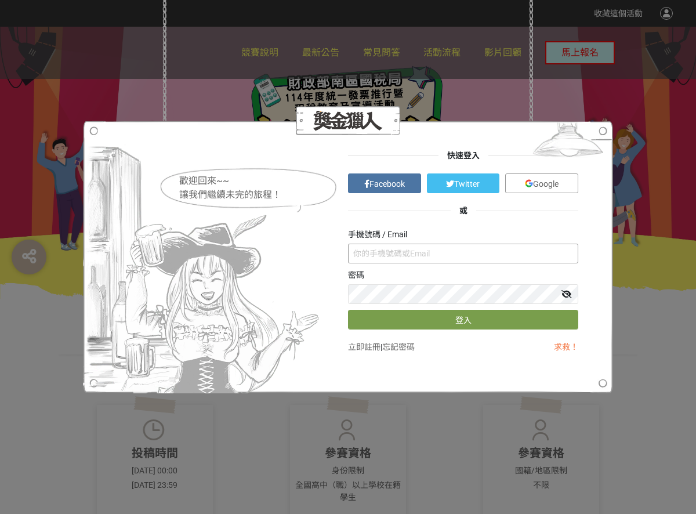
click at [396, 261] on input "text" at bounding box center [463, 254] width 230 height 20
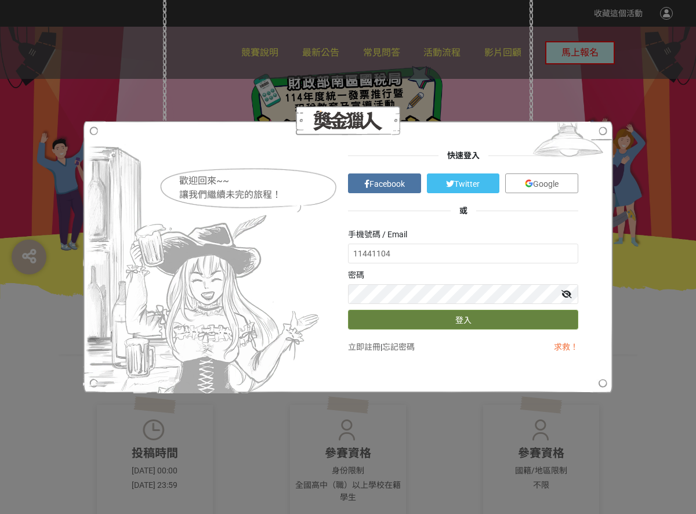
click at [456, 326] on button "登入" at bounding box center [463, 320] width 230 height 20
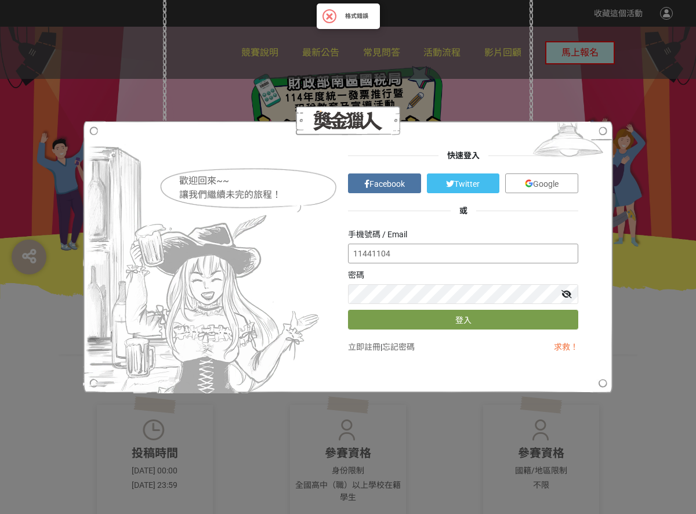
click at [450, 250] on input "11441104" at bounding box center [463, 254] width 230 height 20
type input "[EMAIL_ADDRESS][DOMAIN_NAME]"
click at [348, 310] on button "登入" at bounding box center [463, 320] width 230 height 20
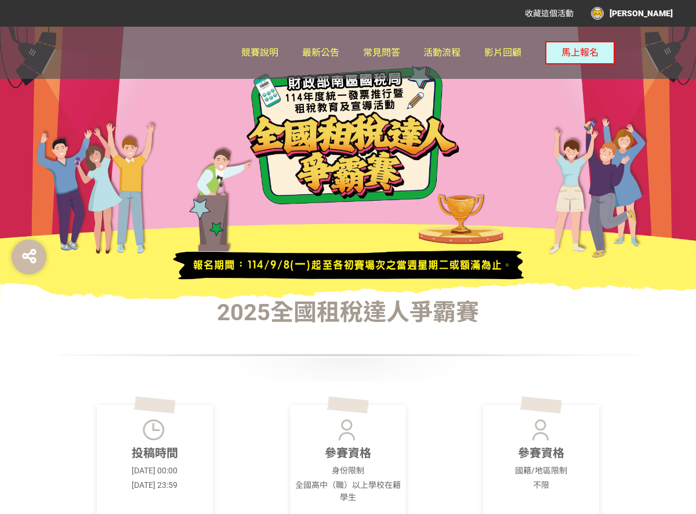
click at [660, 13] on div "[PERSON_NAME]" at bounding box center [632, 13] width 82 height 13
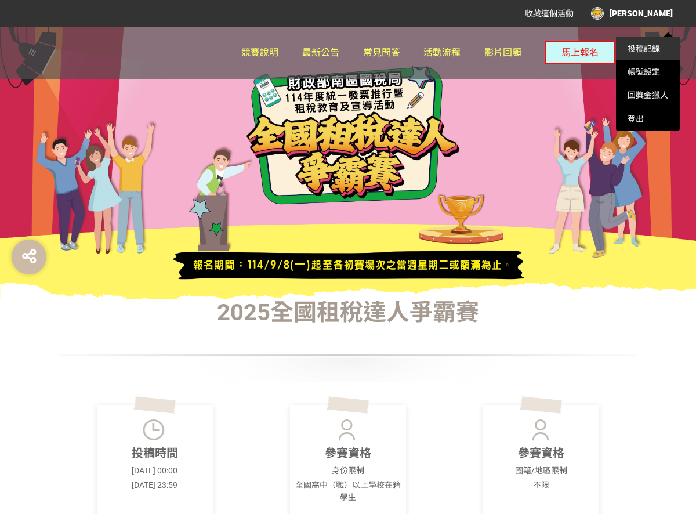
click at [659, 45] on link "投稿記錄" at bounding box center [644, 48] width 32 height 9
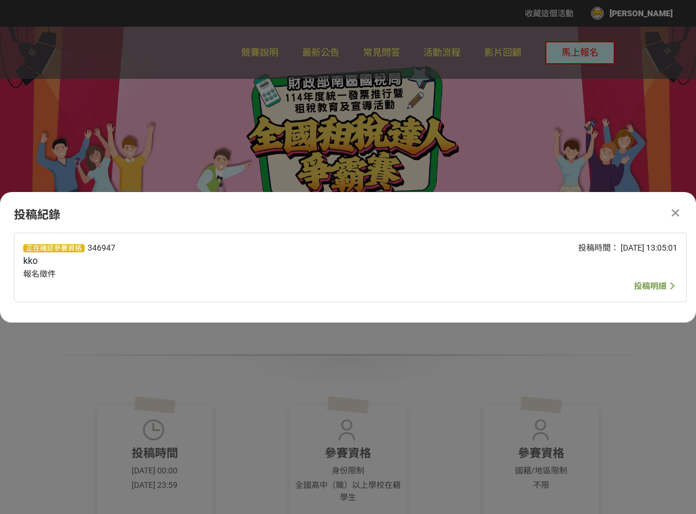
click at [651, 286] on span "投稿明細" at bounding box center [650, 285] width 32 height 9
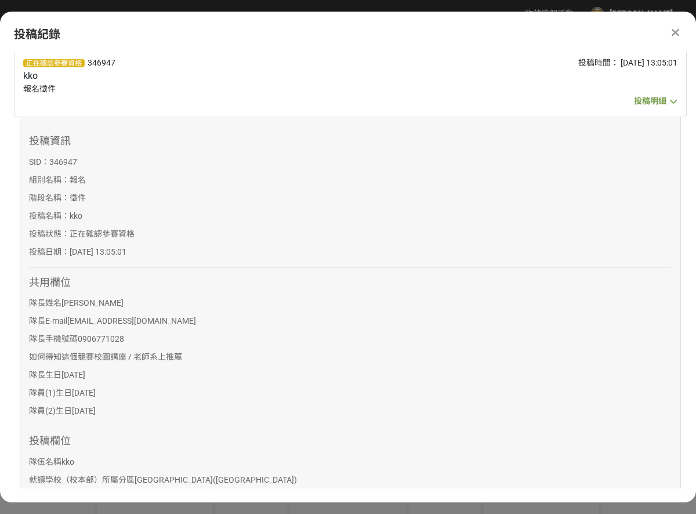
scroll to position [0, 0]
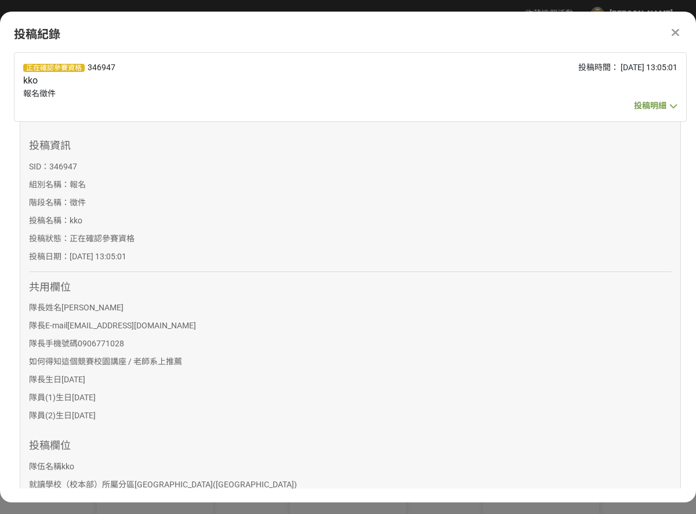
click at [670, 32] on div at bounding box center [675, 33] width 14 height 14
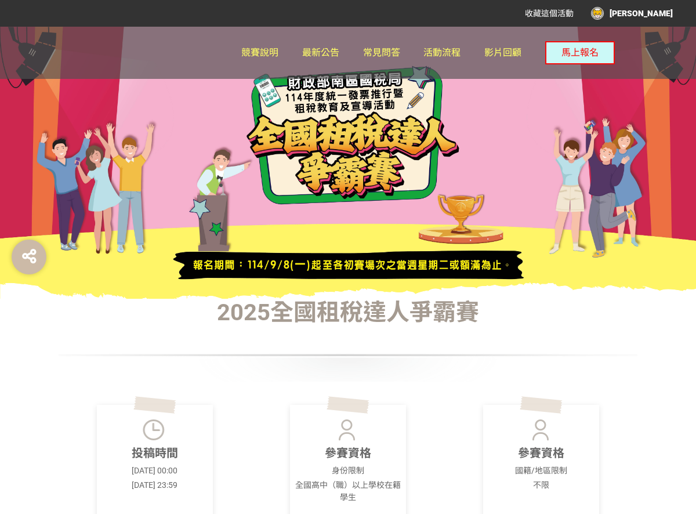
click at [650, 13] on div "[PERSON_NAME]" at bounding box center [632, 13] width 82 height 13
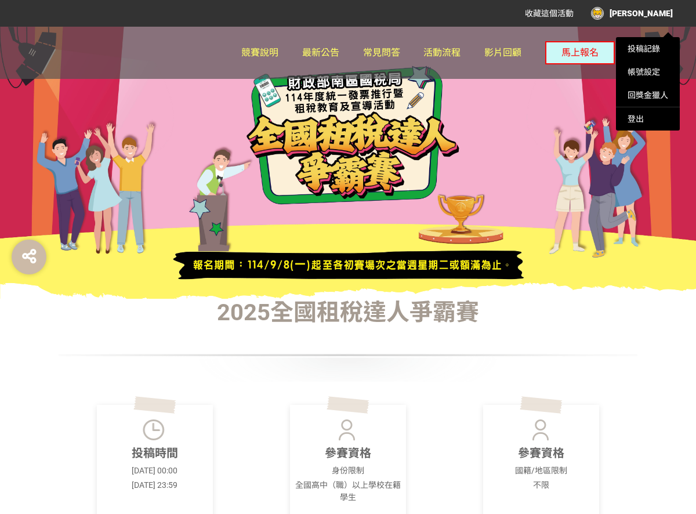
click at [655, 15] on div at bounding box center [348, 257] width 696 height 514
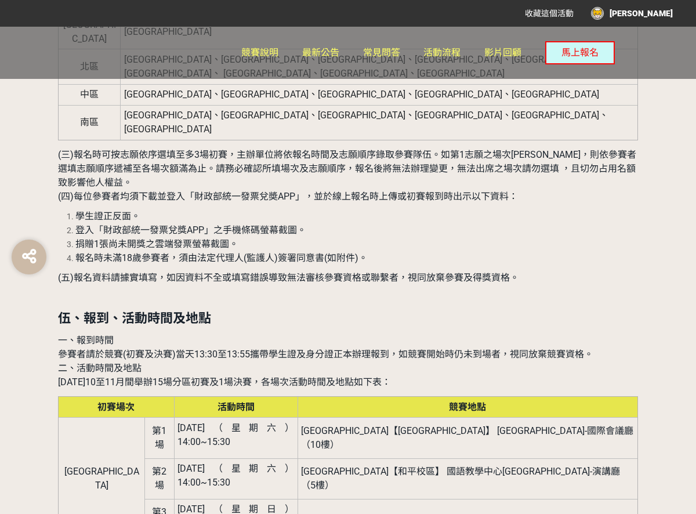
scroll to position [1218, 0]
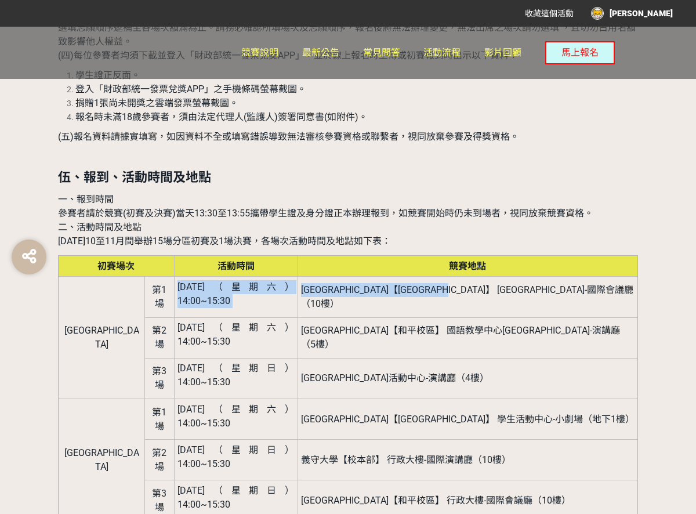
drag, startPoint x: 138, startPoint y: 203, endPoint x: 578, endPoint y: 204, distance: 441.0
click at [578, 277] on tr "[GEOGRAPHIC_DATA] [DATE]（星期六） 14:00~15:30 [GEOGRAPHIC_DATA]【[GEOGRAPHIC_DATA]】 …" at bounding box center [349, 297] width 580 height 41
copy tr "[DATE]（星期六） 14:00~15:30 臺北商業大學【[GEOGRAPHIC_DATA]】 [GEOGRAPHIC_DATA]-國際會議廳（10樓）"
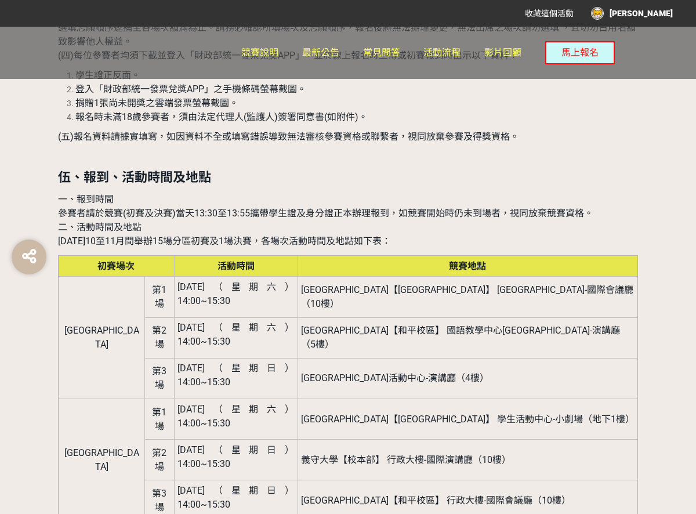
click at [393, 325] on span "[GEOGRAPHIC_DATA]【和平校區】 國語教學中心[GEOGRAPHIC_DATA]-演講廳（5樓）" at bounding box center [460, 337] width 319 height 25
